Goal: Task Accomplishment & Management: Manage account settings

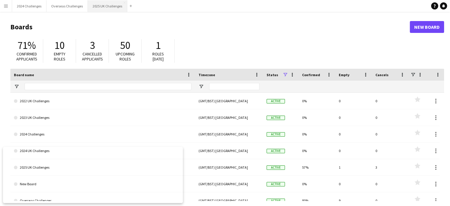
click at [108, 4] on button "2025 UK Challenges Close" at bounding box center [107, 6] width 39 height 12
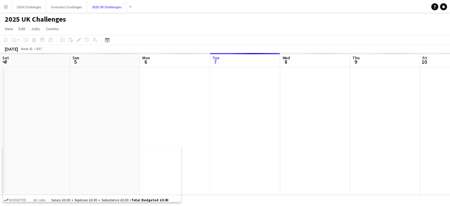
scroll to position [0, 141]
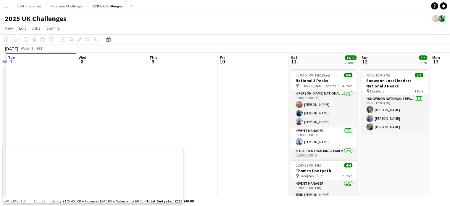
drag, startPoint x: 317, startPoint y: 111, endPoint x: 252, endPoint y: 97, distance: 66.4
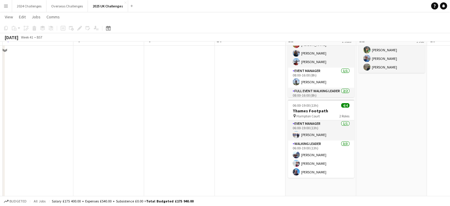
scroll to position [0, 0]
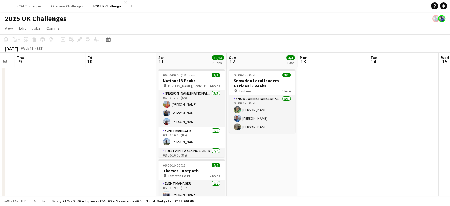
drag, startPoint x: 399, startPoint y: 160, endPoint x: 93, endPoint y: 174, distance: 305.8
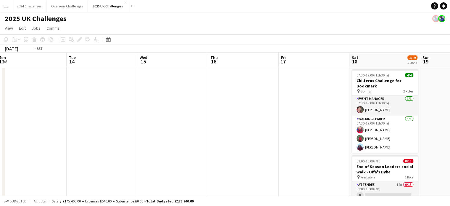
drag, startPoint x: 266, startPoint y: 168, endPoint x: 143, endPoint y: 173, distance: 123.4
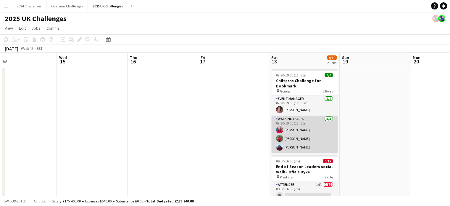
click at [297, 118] on app-card-role "Walking Leader [DATE] 07:30-19:00 (11h30m) [PERSON_NAME] [PERSON_NAME] [PERSON_…" at bounding box center [304, 133] width 66 height 37
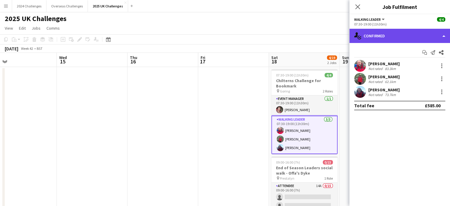
click at [397, 34] on div "single-neutral-actions-check-2 Confirmed" at bounding box center [399, 36] width 101 height 14
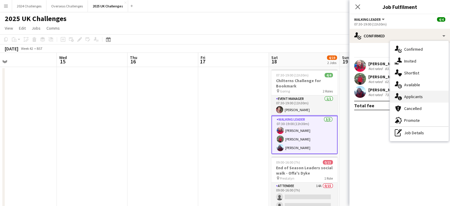
click at [421, 95] on span "Applicants" at bounding box center [413, 96] width 19 height 5
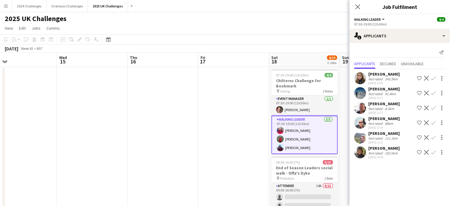
click at [263, 23] on app-page-menu "View Day view expanded Day view collapsed Month view Date picker Jump to [DATE]…" at bounding box center [225, 28] width 450 height 11
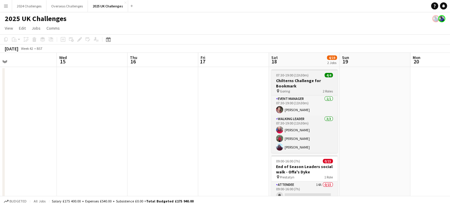
click at [285, 83] on h3 "Chilterns Challenge for Bookmark" at bounding box center [304, 83] width 66 height 11
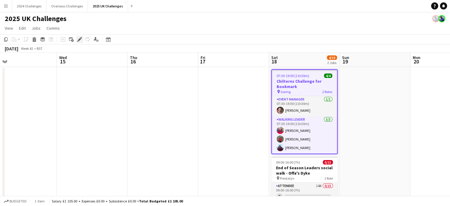
click at [80, 40] on icon "Edit" at bounding box center [79, 39] width 5 height 5
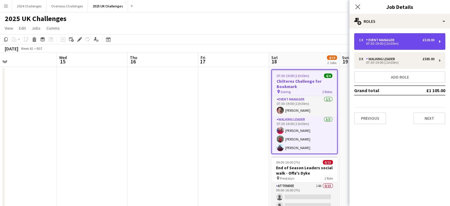
click at [400, 40] on div "1 x Event Manager £520.00" at bounding box center [396, 40] width 75 height 4
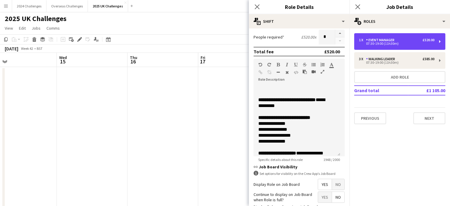
scroll to position [207, 0]
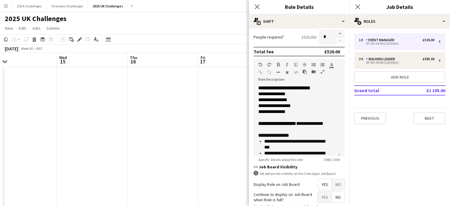
click at [165, 27] on app-page-menu "View Day view expanded Day view collapsed Month view Date picker Jump to [DATE]…" at bounding box center [225, 28] width 450 height 11
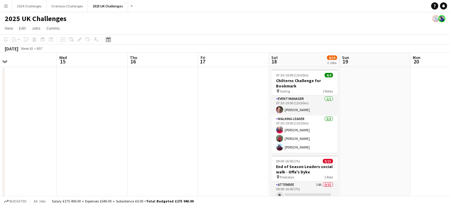
click at [109, 39] on icon "Date picker" at bounding box center [108, 39] width 5 height 5
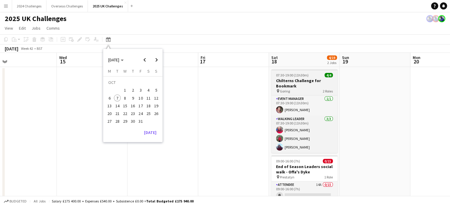
click at [289, 82] on h3 "Chilterns Challenge for Bookmark" at bounding box center [304, 83] width 66 height 11
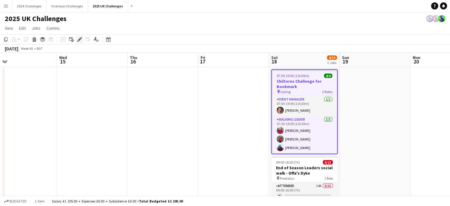
click at [82, 38] on icon "Edit" at bounding box center [79, 39] width 5 height 5
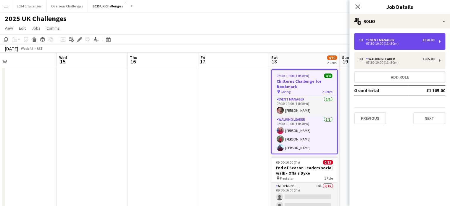
click at [385, 39] on div "Event Manager" at bounding box center [381, 40] width 31 height 4
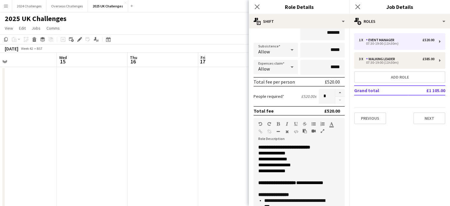
drag, startPoint x: 146, startPoint y: 26, endPoint x: 114, endPoint y: 23, distance: 32.1
click at [145, 26] on app-page-menu "View Day view expanded Day view collapsed Month view Date picker Jump to [DATE]…" at bounding box center [225, 28] width 450 height 11
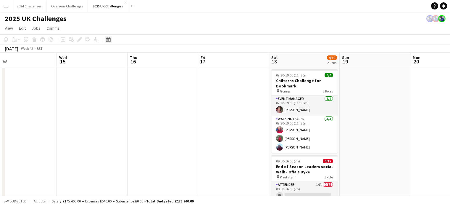
click at [110, 39] on icon "Date picker" at bounding box center [108, 39] width 5 height 5
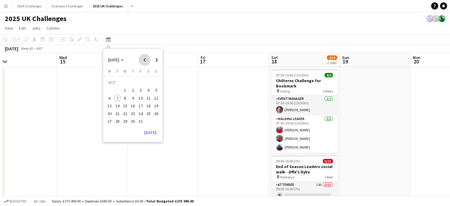
click at [144, 59] on span "Previous month" at bounding box center [145, 60] width 12 height 12
click at [148, 98] on span "13" at bounding box center [148, 97] width 7 height 7
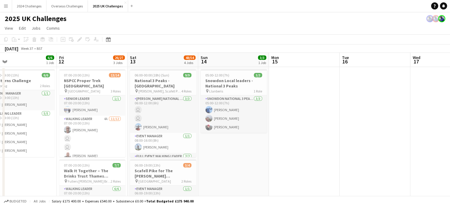
scroll to position [0, 203]
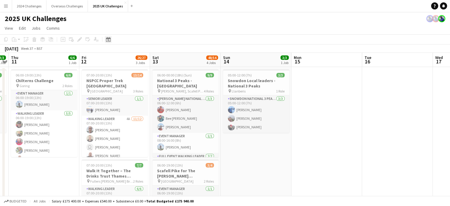
click at [109, 39] on icon at bounding box center [108, 39] width 4 height 5
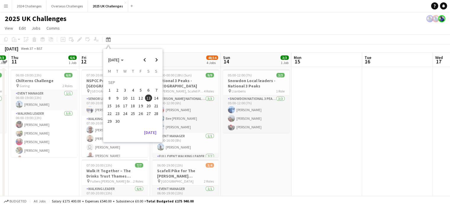
click at [148, 115] on span "27" at bounding box center [148, 113] width 7 height 7
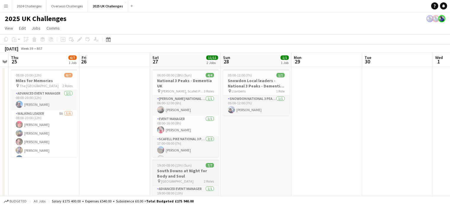
click at [185, 177] on h3 "South Downs at Night for Body and Soul" at bounding box center [185, 173] width 66 height 11
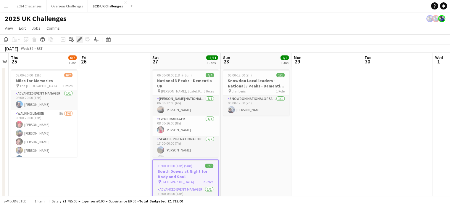
click at [80, 41] on icon "Edit" at bounding box center [79, 39] width 5 height 5
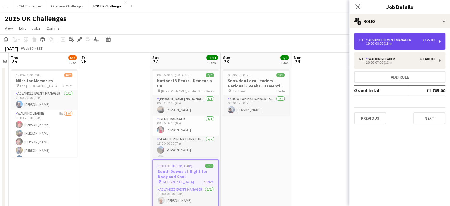
click at [390, 41] on div "Advanced Event Manager" at bounding box center [390, 40] width 48 height 4
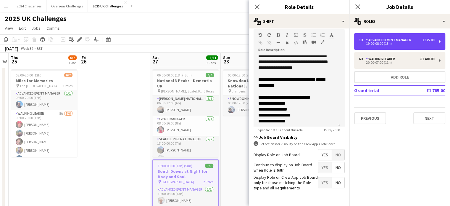
scroll to position [148, 0]
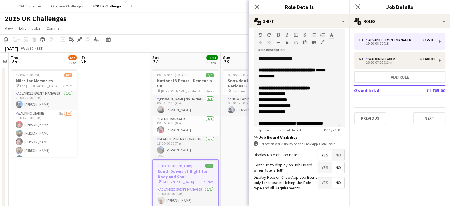
click at [196, 17] on div "2025 UK Challenges" at bounding box center [225, 17] width 450 height 11
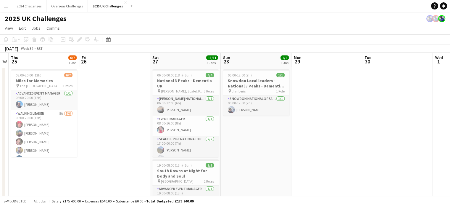
click at [111, 43] on div "Date picker [DATE] [DATE] [DATE] M [DATE] T [DATE] W [DATE] T [DATE] F [DATE] S…" at bounding box center [106, 39] width 13 height 7
click at [107, 38] on icon at bounding box center [108, 39] width 4 height 5
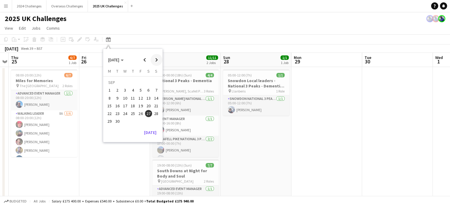
click at [156, 60] on span "Next month" at bounding box center [157, 60] width 12 height 12
click at [149, 106] on span "18" at bounding box center [148, 105] width 7 height 7
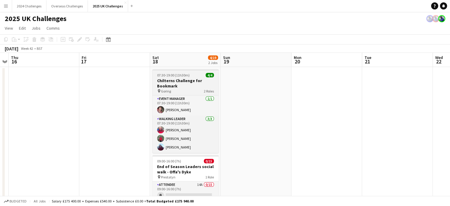
click at [172, 82] on h3 "Chilterns Challenge for Bookmark" at bounding box center [185, 83] width 66 height 11
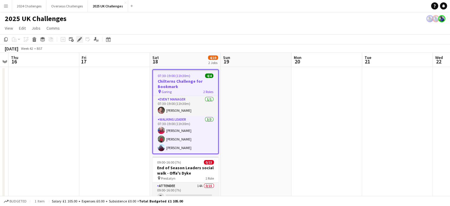
click at [80, 39] on icon at bounding box center [79, 39] width 3 height 3
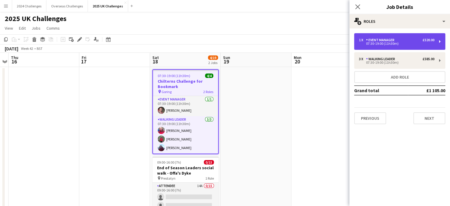
click at [386, 41] on div "Event Manager" at bounding box center [381, 40] width 31 height 4
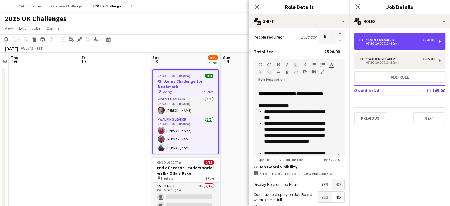
scroll to position [207, 0]
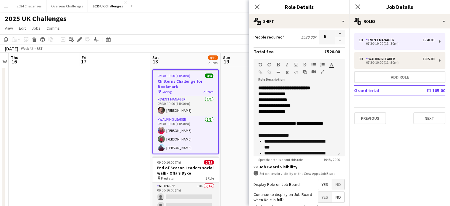
click at [201, 26] on app-page-menu "View Day view expanded Day view collapsed Month view Date picker Jump to [DATE]…" at bounding box center [225, 28] width 450 height 11
